Goal: Information Seeking & Learning: Learn about a topic

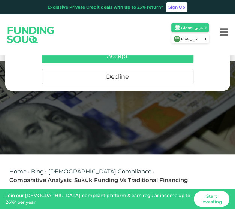
click at [95, 76] on button "Decline" at bounding box center [117, 76] width 151 height 15
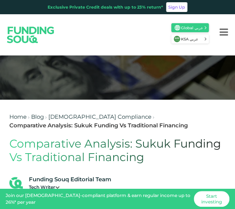
scroll to position [75, 0]
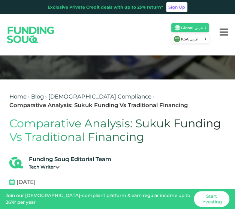
click at [87, 22] on div "For Investors For Businesses More About Us Global عربي" at bounding box center [117, 34] width 235 height 41
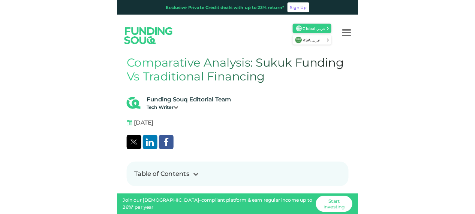
scroll to position [150, 0]
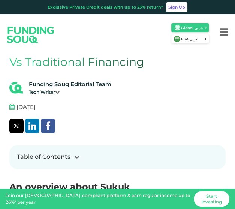
click at [57, 89] on div "Tech Writer" at bounding box center [70, 92] width 82 height 7
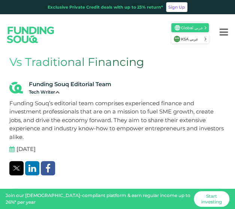
click at [58, 90] on icon at bounding box center [57, 92] width 4 height 4
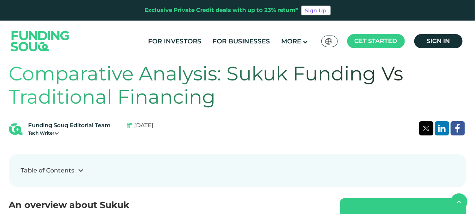
scroll to position [187, 0]
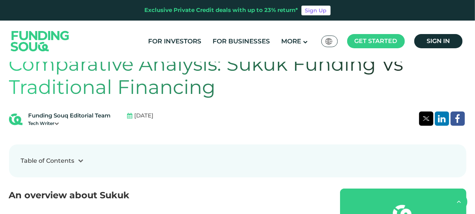
click at [59, 124] on icon at bounding box center [57, 123] width 4 height 4
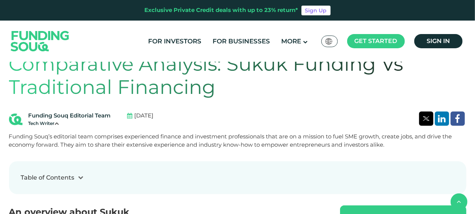
click at [59, 124] on icon at bounding box center [57, 123] width 4 height 4
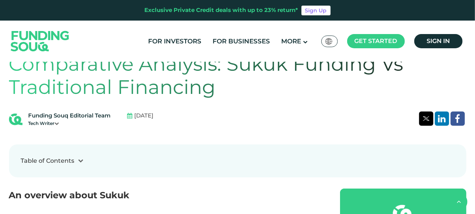
click at [58, 121] on icon at bounding box center [57, 123] width 4 height 4
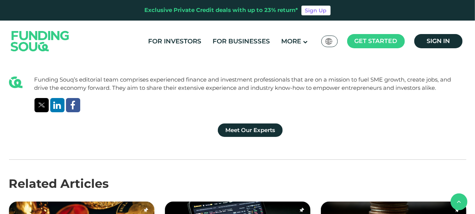
scroll to position [1874, 0]
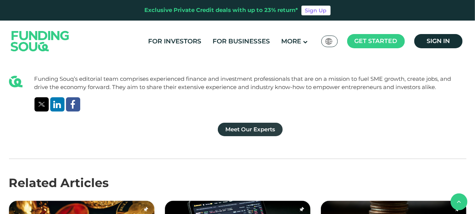
click at [235, 123] on link "Meet Our Experts" at bounding box center [250, 129] width 65 height 13
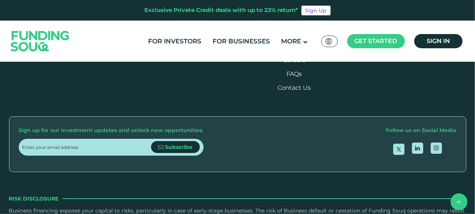
scroll to position [1162, 0]
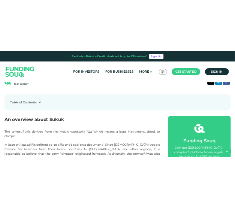
scroll to position [177, 0]
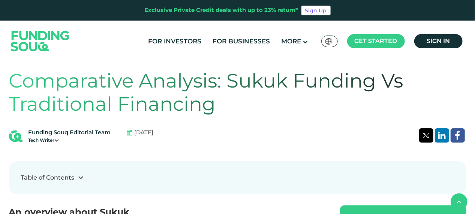
click at [91, 132] on div "Funding Souq Editorial Team" at bounding box center [69, 133] width 82 height 9
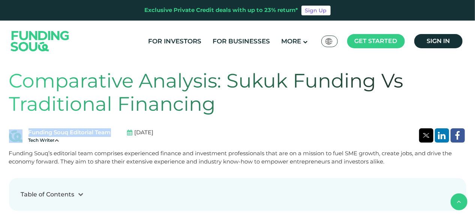
drag, startPoint x: 24, startPoint y: 127, endPoint x: 109, endPoint y: 127, distance: 85.1
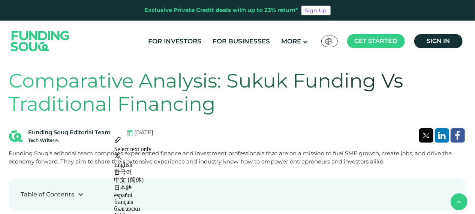
drag, startPoint x: 110, startPoint y: 127, endPoint x: 140, endPoint y: 170, distance: 52.7
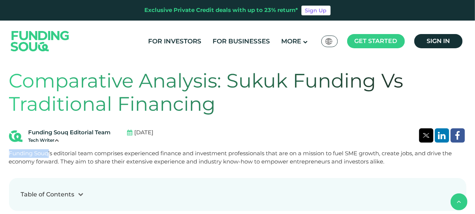
drag, startPoint x: 49, startPoint y: 153, endPoint x: 6, endPoint y: 153, distance: 42.7
copy div "Funding Souq"
